Goal: Check status: Check status

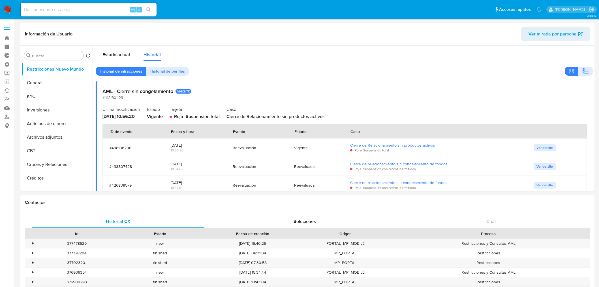
select select "10"
click at [315, 201] on div "Reevaluada" at bounding box center [315, 203] width 42 height 5
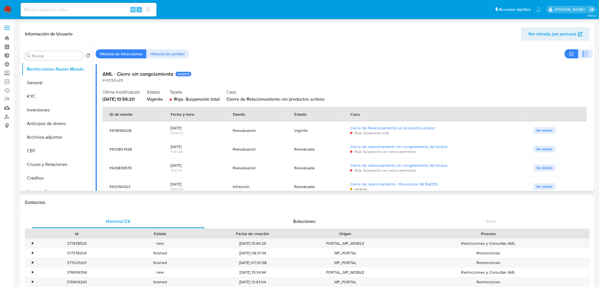
scroll to position [31, 0]
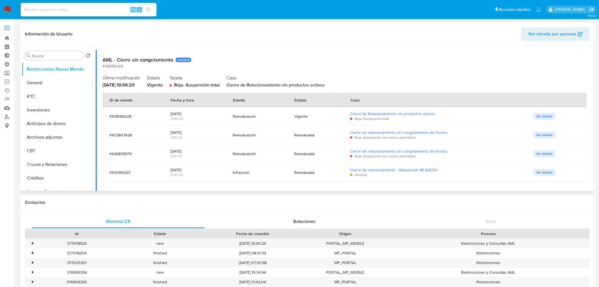
click at [538, 116] on span "Ver detalle" at bounding box center [545, 116] width 16 height 6
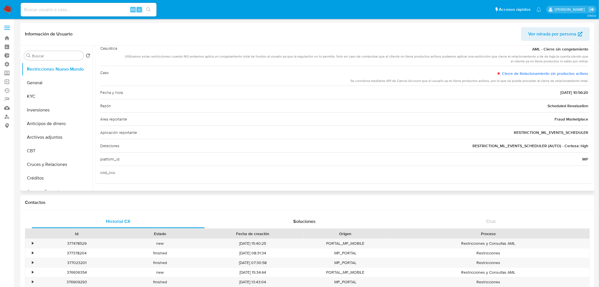
scroll to position [0, 0]
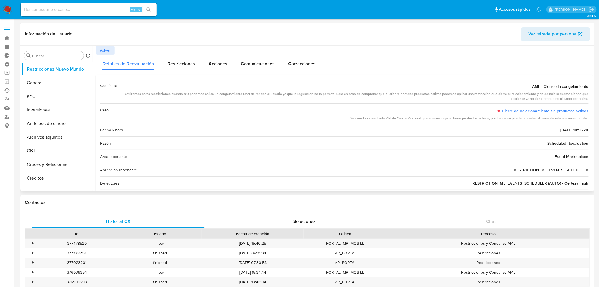
click at [97, 49] on button "Volver" at bounding box center [105, 50] width 19 height 9
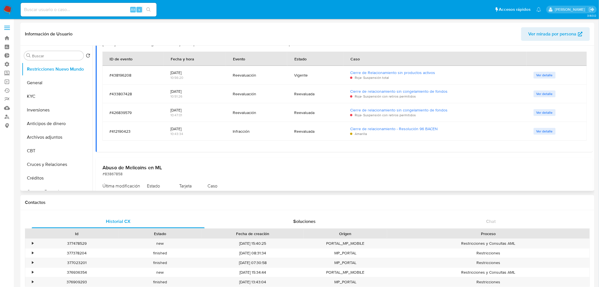
scroll to position [58, 0]
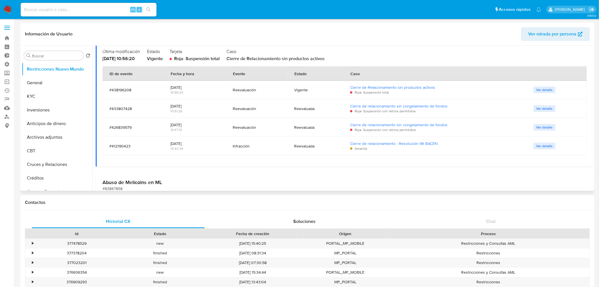
click at [537, 146] on span "Ver detalle" at bounding box center [545, 146] width 16 height 6
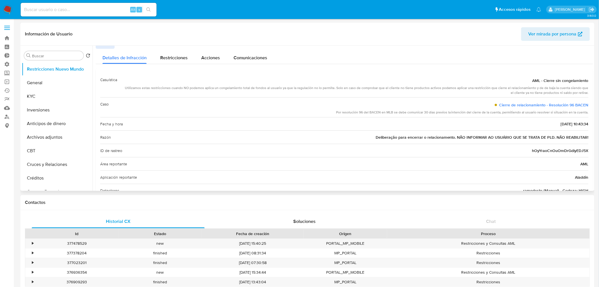
scroll to position [0, 0]
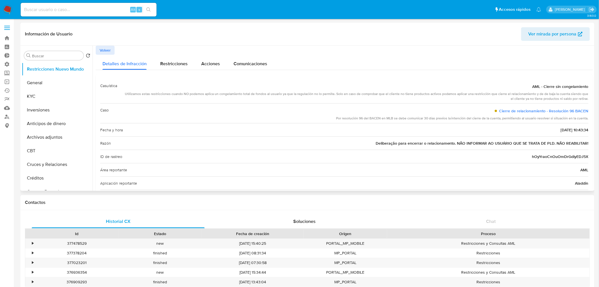
click at [101, 50] on span "Volver" at bounding box center [105, 50] width 11 height 8
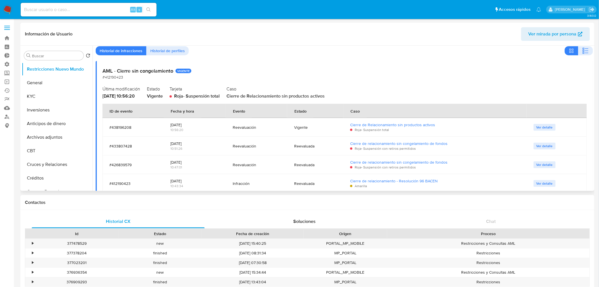
scroll to position [31, 0]
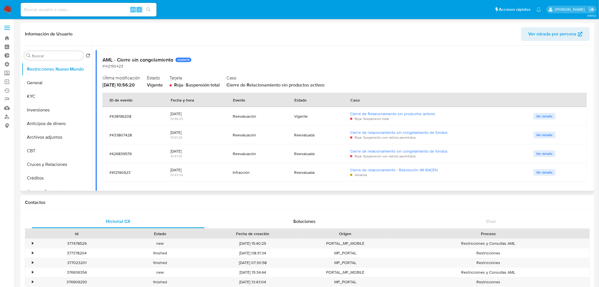
click at [288, 176] on td "Reevaluada" at bounding box center [316, 172] width 56 height 19
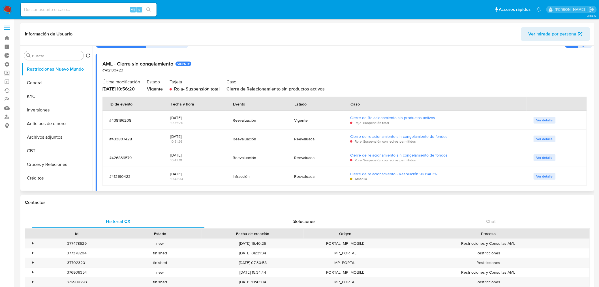
scroll to position [63, 0]
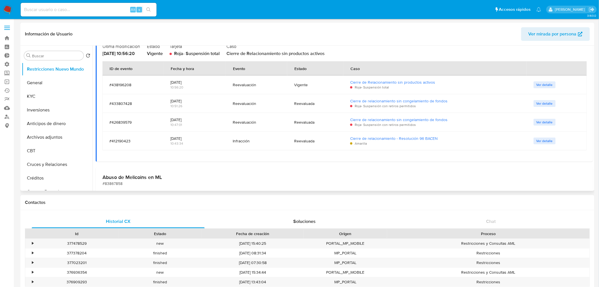
click at [299, 81] on div "Vigente" at bounding box center [315, 85] width 42 height 14
click at [120, 80] on div "#438196208" at bounding box center [133, 85] width 48 height 14
click at [128, 141] on div "#412190423" at bounding box center [133, 140] width 48 height 5
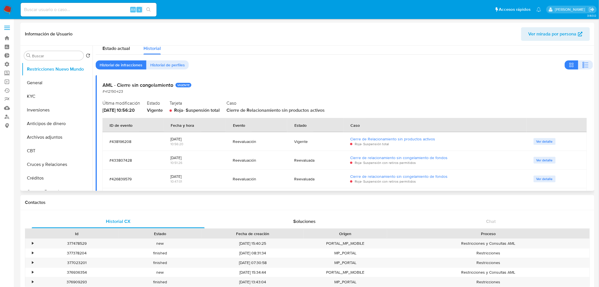
scroll to position [0, 0]
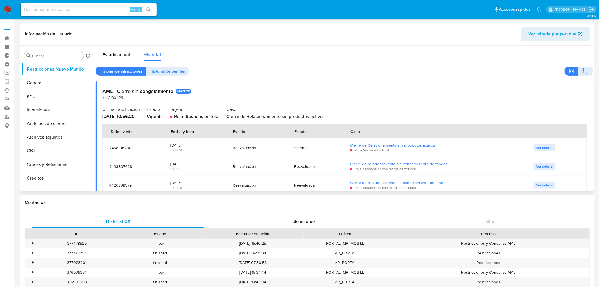
click at [231, 71] on div "Historial de infracciones Historial de perfiles" at bounding box center [345, 71] width 498 height 9
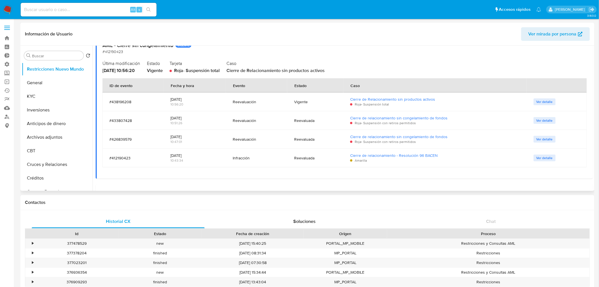
scroll to position [31, 0]
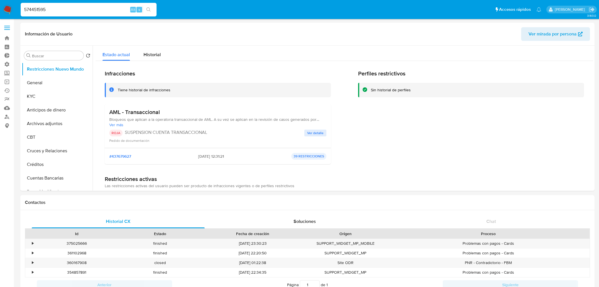
select select "10"
click at [28, 14] on div "574451595 Alt s" at bounding box center [89, 10] width 136 height 14
click at [28, 9] on input "574451595" at bounding box center [89, 9] width 136 height 7
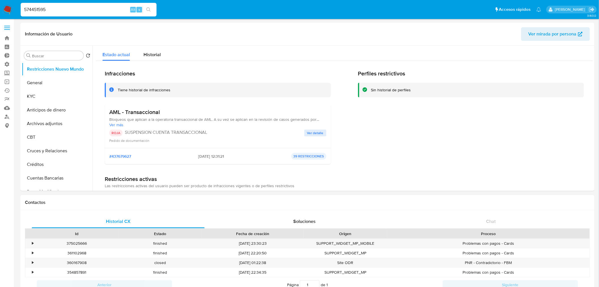
paste input "1604198659"
type input "1604198659"
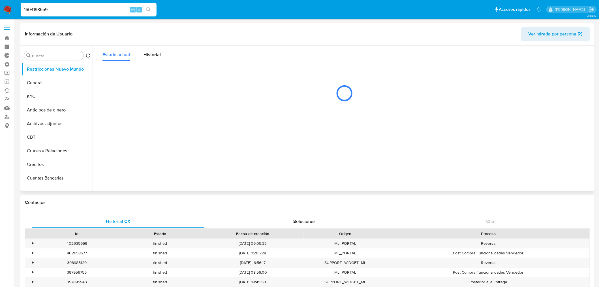
select select "10"
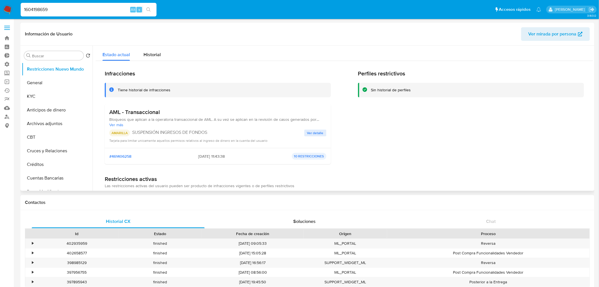
click at [168, 49] on div "Estado actual Historial" at bounding box center [345, 53] width 498 height 15
click at [157, 55] on span "Historial" at bounding box center [152, 54] width 17 height 7
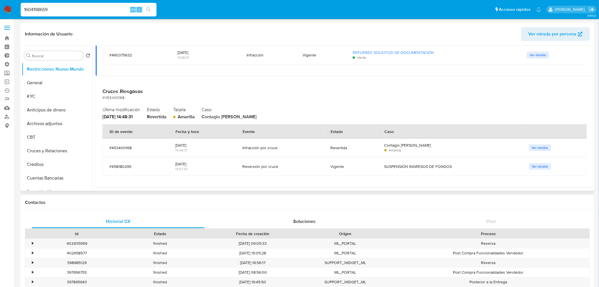
scroll to position [220, 0]
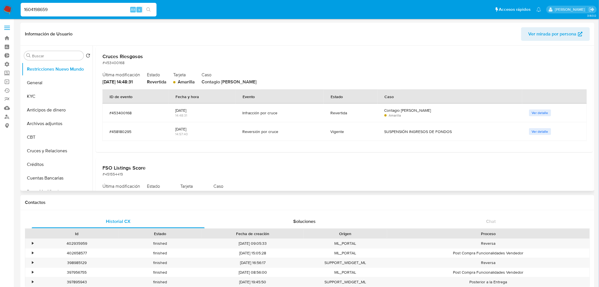
click at [331, 113] on div "Revertida" at bounding box center [351, 112] width 40 height 5
click at [331, 114] on div "Revertida" at bounding box center [351, 112] width 40 height 5
click at [80, 7] on input "1604198659" at bounding box center [89, 9] width 136 height 7
paste input "769650770"
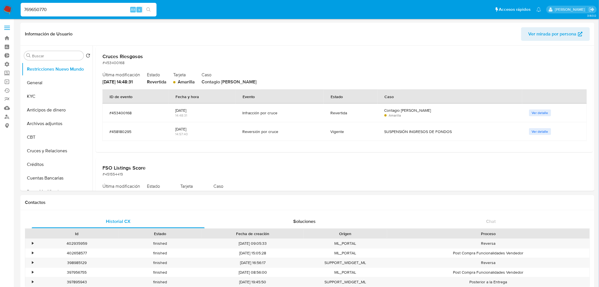
type input "769650770"
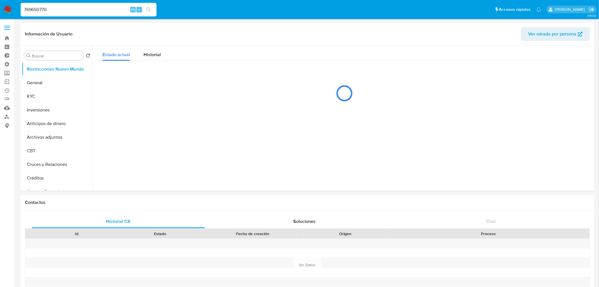
select select "10"
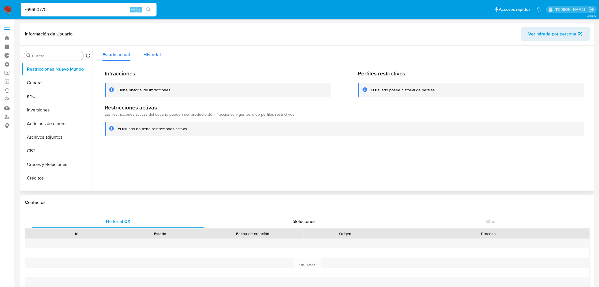
click at [146, 57] on span "Historial" at bounding box center [152, 54] width 17 height 7
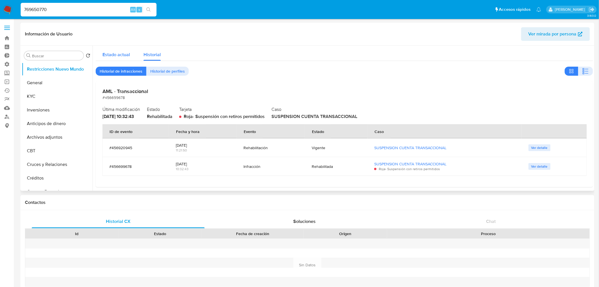
click at [118, 56] on span "Estado actual" at bounding box center [116, 54] width 27 height 7
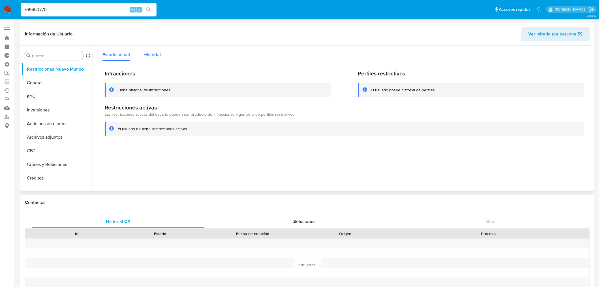
click at [150, 58] on div "Historial" at bounding box center [152, 53] width 17 height 15
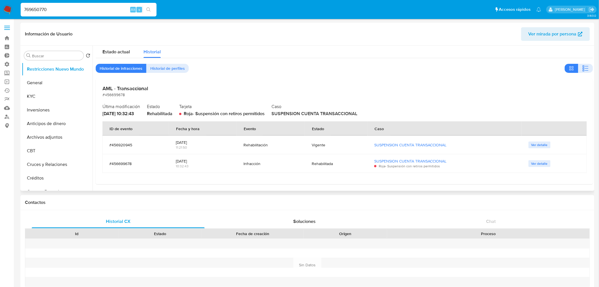
scroll to position [3, 0]
click at [42, 8] on input "769650770" at bounding box center [89, 9] width 136 height 7
